Goal: Task Accomplishment & Management: Manage account settings

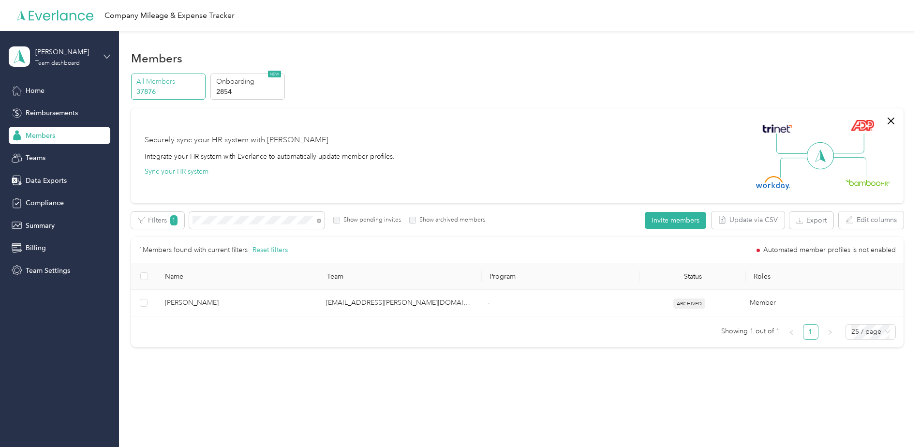
click at [107, 54] on icon at bounding box center [107, 56] width 7 height 7
click at [48, 158] on div "Log out" at bounding box center [137, 154] width 245 height 17
